Goal: Task Accomplishment & Management: Manage account settings

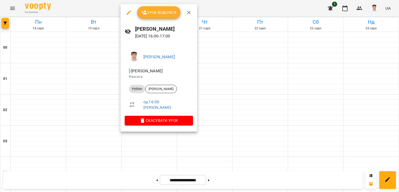
scroll to position [468, 0]
click at [155, 12] on span "Урок відбувся" at bounding box center [158, 12] width 35 height 6
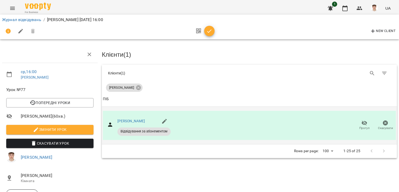
click at [361, 121] on icon "button" at bounding box center [364, 123] width 6 height 6
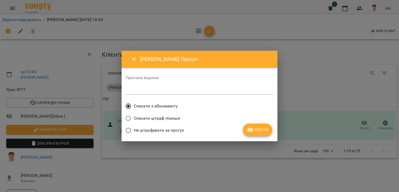
click at [143, 120] on span "Списати штраф пізніше" at bounding box center [157, 118] width 46 height 6
click at [150, 85] on div "Причина відміни *" at bounding box center [200, 86] width 148 height 21
click at [149, 86] on div "Причина відміни *" at bounding box center [200, 86] width 148 height 21
click at [148, 87] on div "*" at bounding box center [200, 90] width 148 height 8
type textarea "**********"
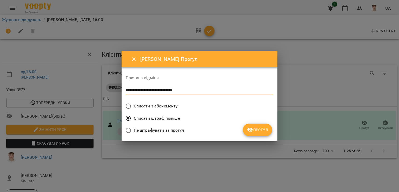
click at [264, 130] on span "Прогул" at bounding box center [257, 130] width 21 height 6
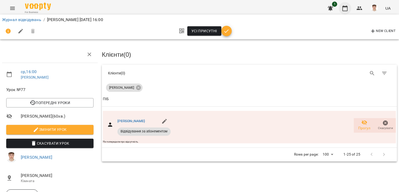
click at [344, 5] on icon "button" at bounding box center [345, 8] width 6 height 6
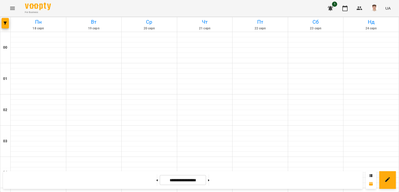
scroll to position [416, 0]
